Goal: Transaction & Acquisition: Purchase product/service

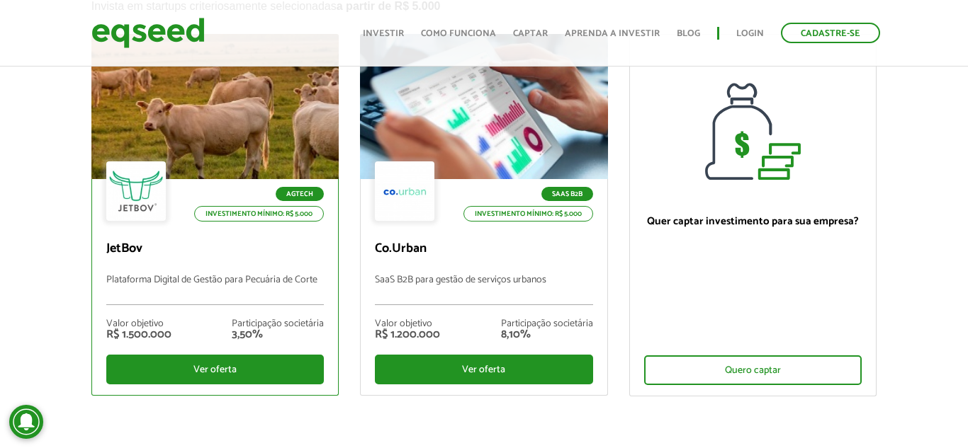
scroll to position [153, 0]
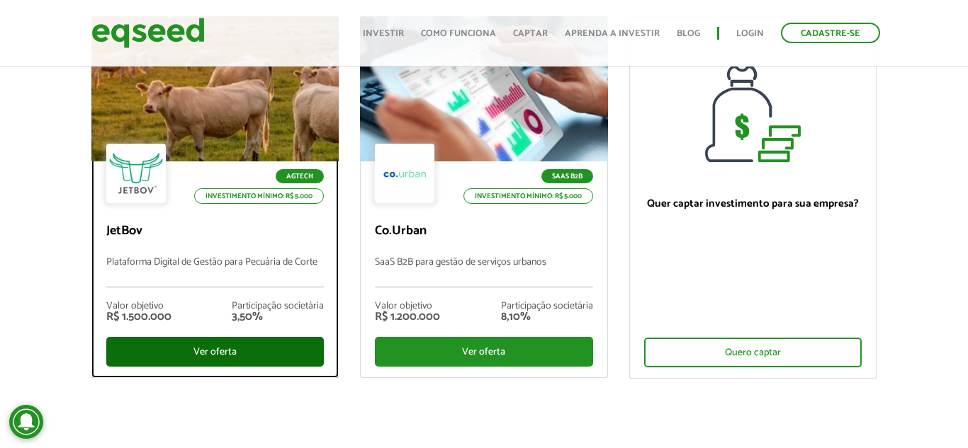
click at [242, 347] on div "Ver oferta" at bounding box center [214, 352] width 217 height 30
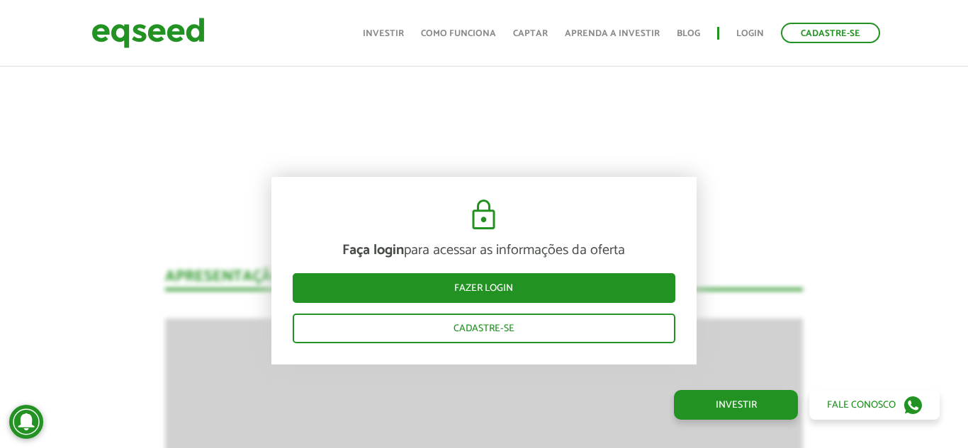
scroll to position [1842, 0]
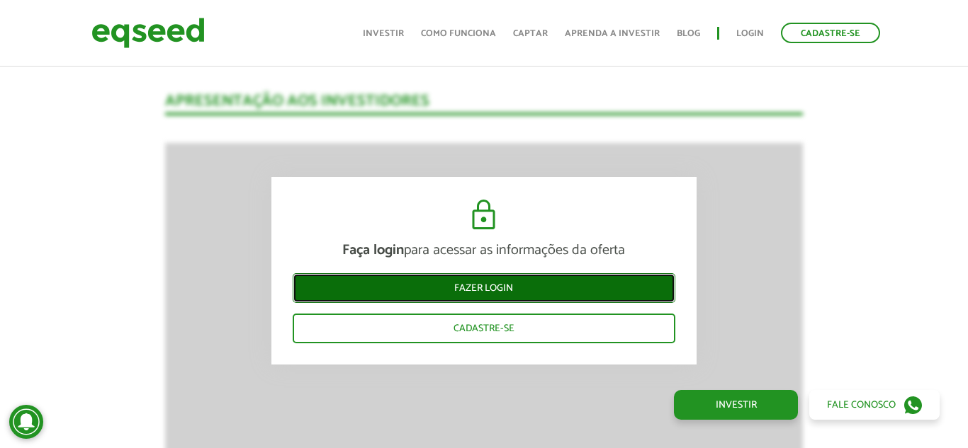
click at [537, 292] on link "Fazer login" at bounding box center [484, 288] width 383 height 30
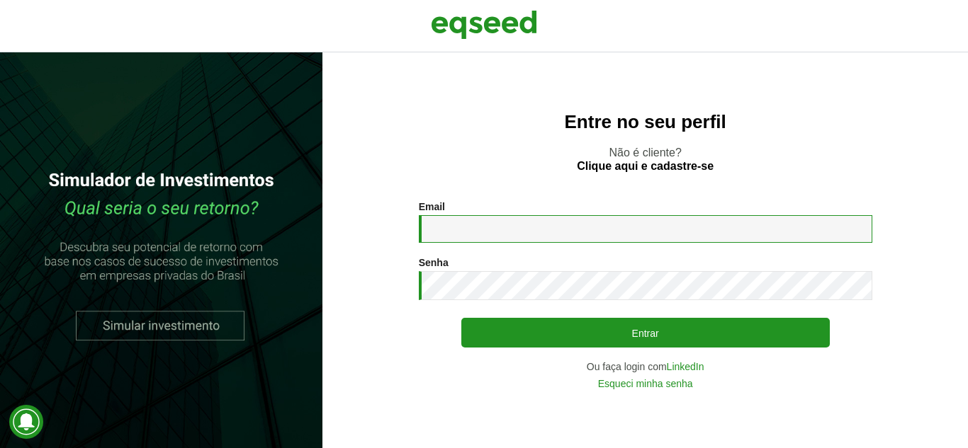
type input "**********"
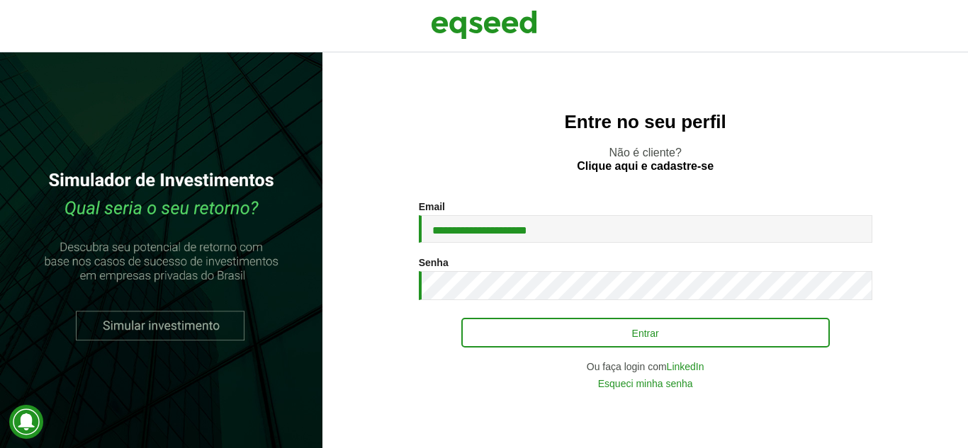
drag, startPoint x: 589, startPoint y: 349, endPoint x: 594, endPoint y: 343, distance: 7.5
click at [589, 348] on div "Entrar" at bounding box center [645, 333] width 368 height 30
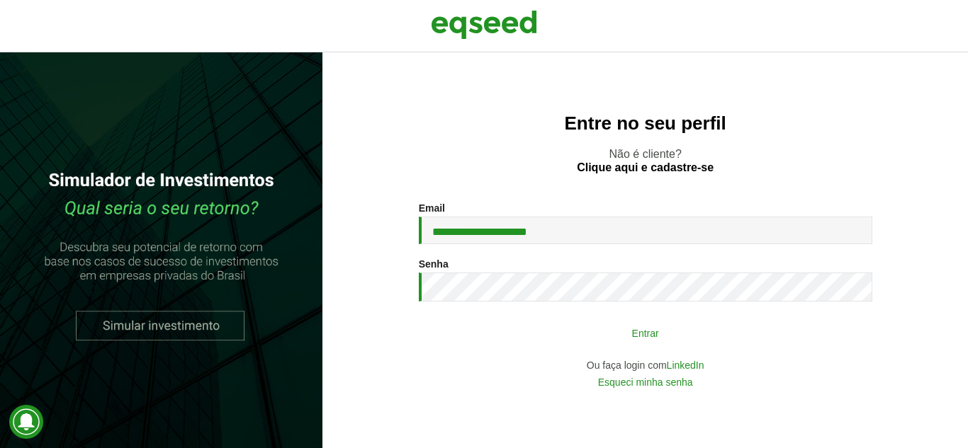
click at [596, 340] on button "Entrar" at bounding box center [645, 332] width 368 height 27
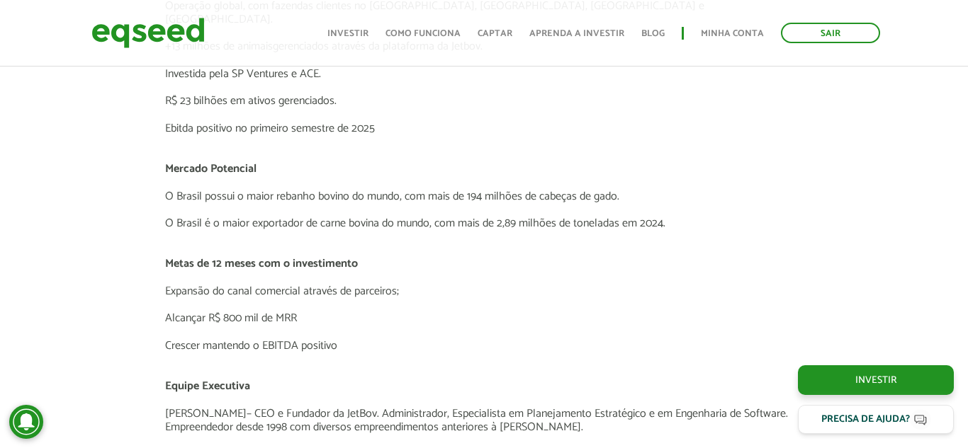
scroll to position [3133, 0]
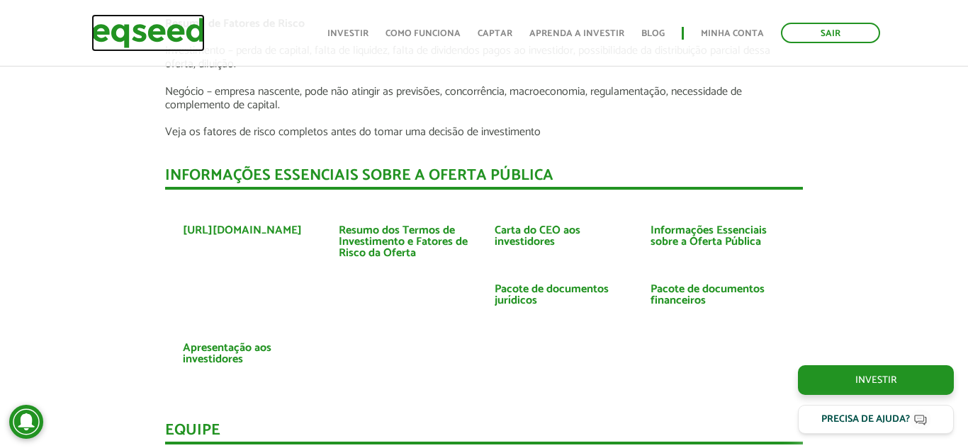
click at [164, 29] on img at bounding box center [147, 33] width 113 height 38
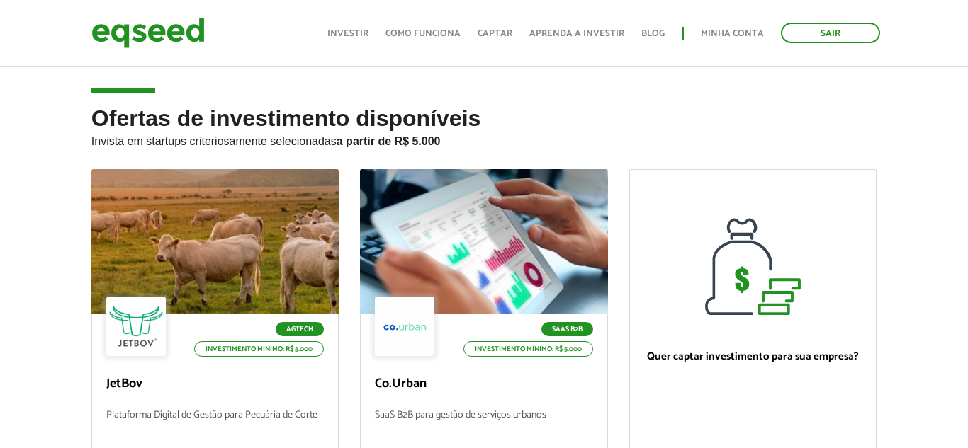
scroll to position [204, 0]
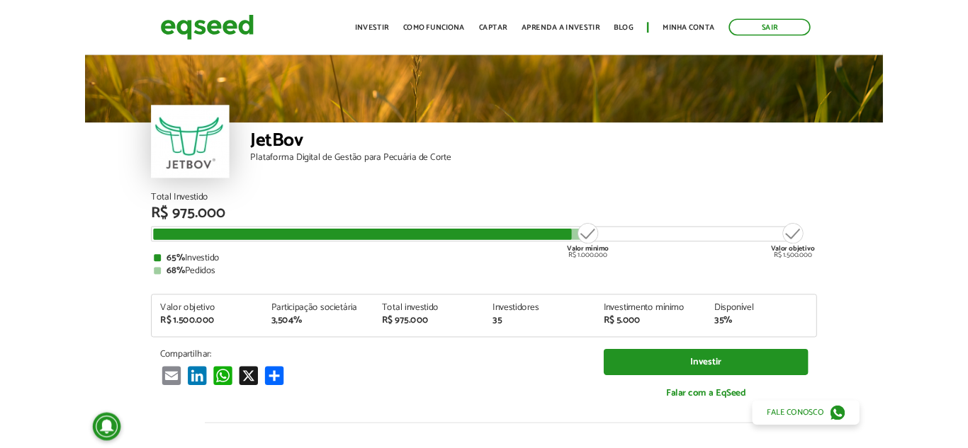
scroll to position [1450, 0]
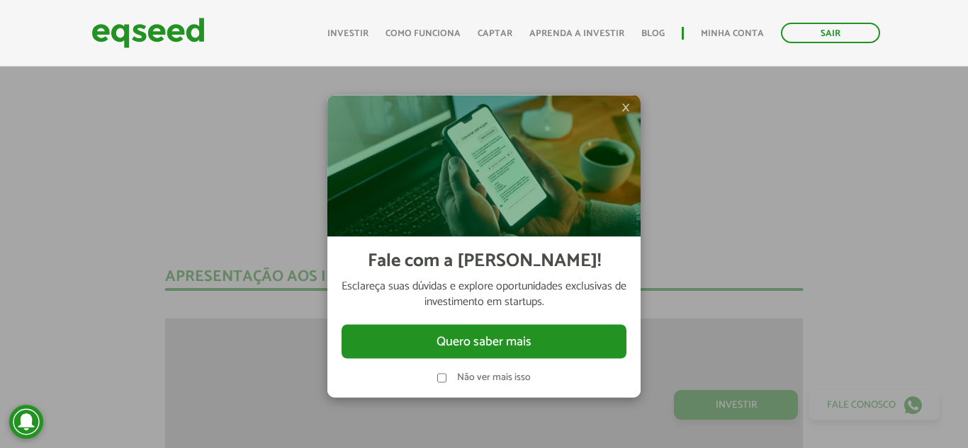
click at [626, 111] on span "×" at bounding box center [625, 107] width 9 height 17
